Goal: Task Accomplishment & Management: Manage account settings

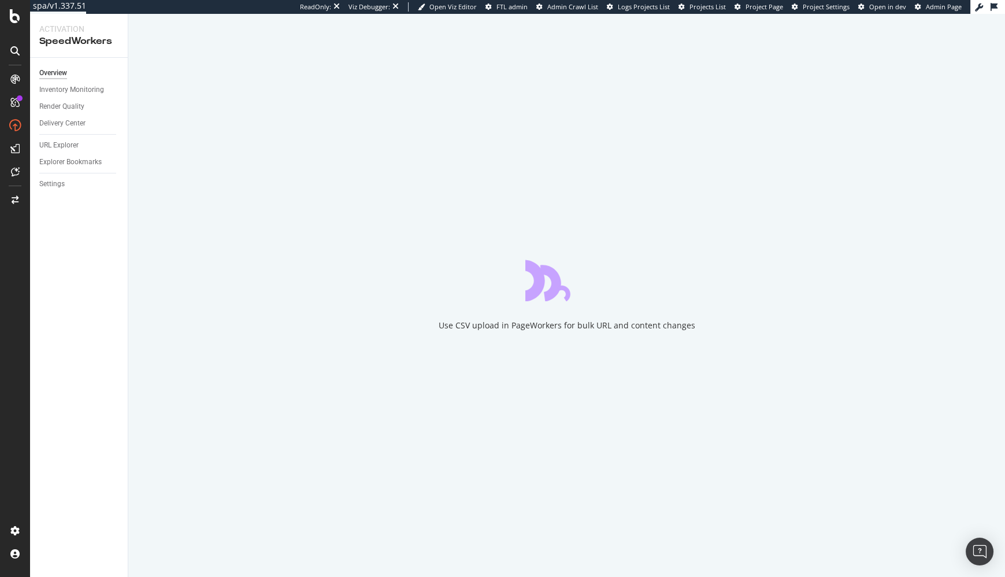
click at [93, 247] on div "Overview Inventory Monitoring Render Quality Delivery Center URL Explorer Explo…" at bounding box center [79, 317] width 98 height 519
click at [53, 188] on div "Settings" at bounding box center [51, 184] width 25 height 12
click at [105, 251] on div "Overview Inventory Monitoring Render Quality Delivery Center URL Explorer Explo…" at bounding box center [79, 317] width 98 height 519
click at [136, 29] on div at bounding box center [566, 295] width 877 height 563
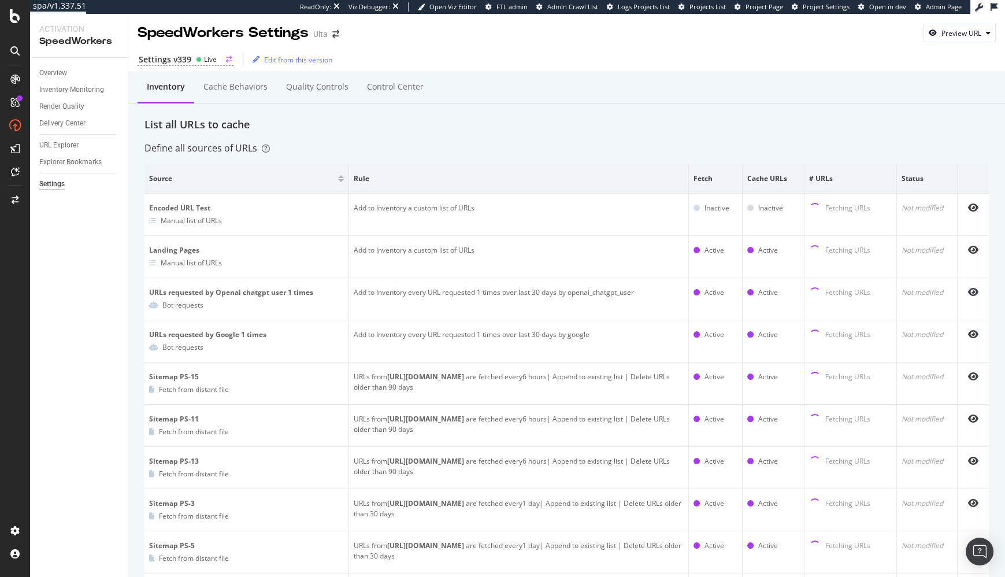
click at [186, 57] on div "Settings v339" at bounding box center [165, 60] width 53 height 12
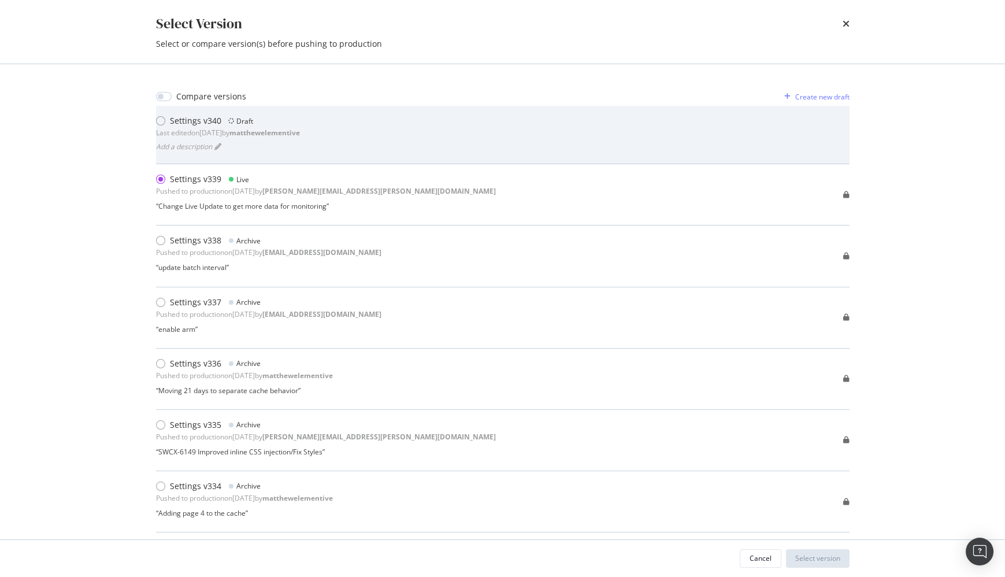
click at [347, 132] on div "Settings v340 Draft Last edited on [DATE] by matthewelementive Add a description" at bounding box center [503, 134] width 694 height 39
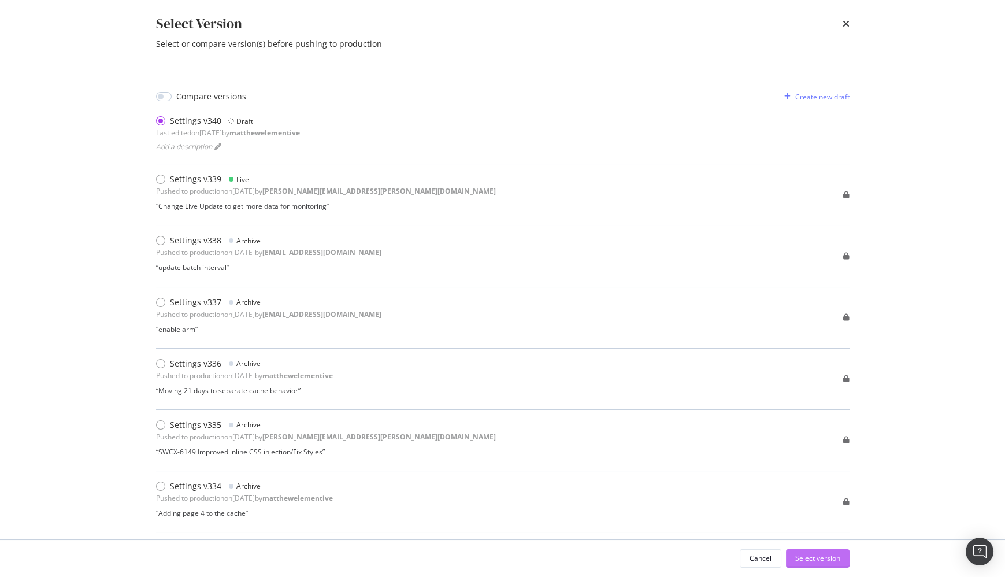
click at [830, 561] on div "Select version" at bounding box center [817, 558] width 45 height 10
